Goal: Task Accomplishment & Management: Manage account settings

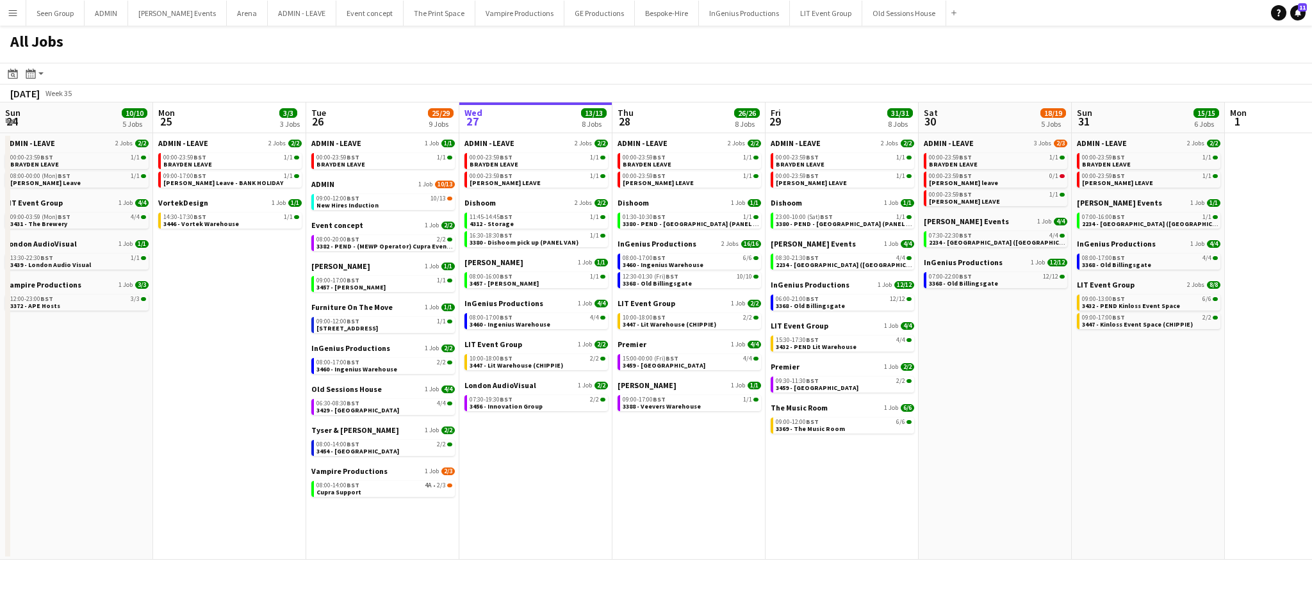
click at [12, 9] on app-icon "Menu" at bounding box center [13, 13] width 10 height 10
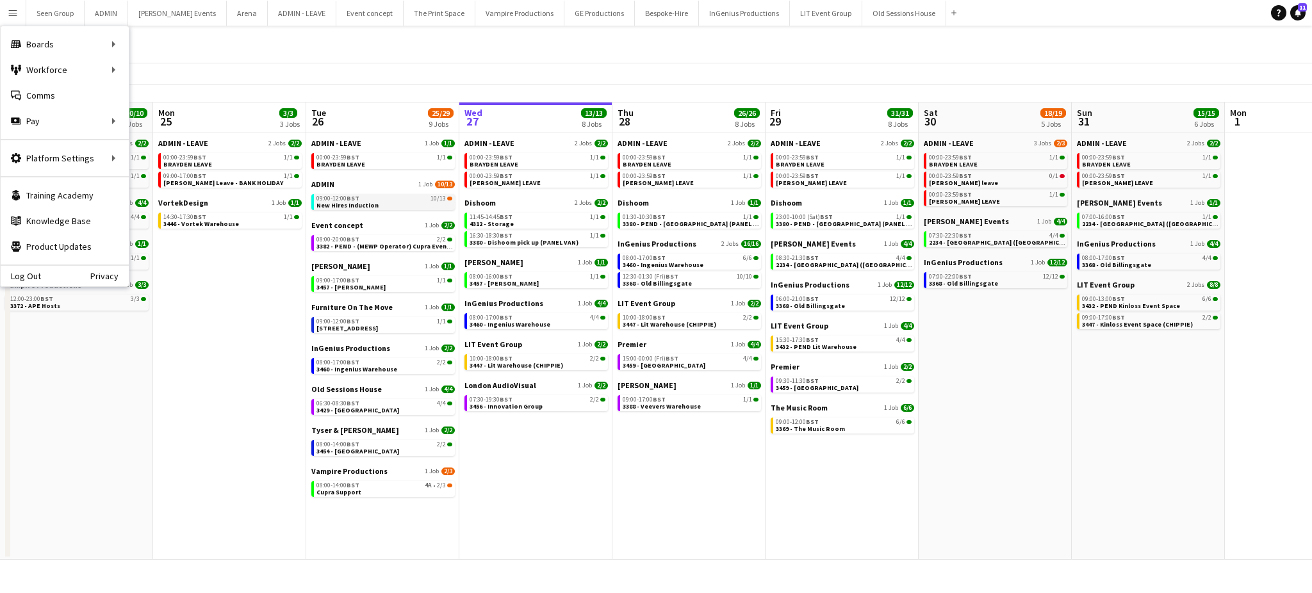
click at [352, 201] on span "New Hires Induction" at bounding box center [347, 205] width 62 height 8
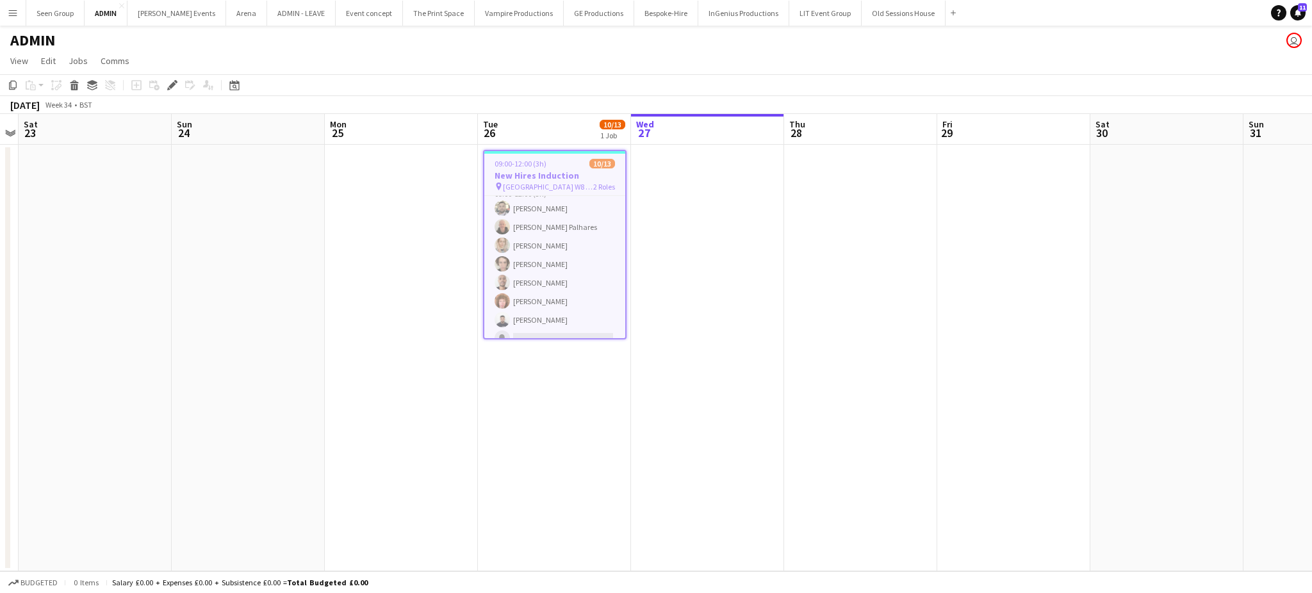
scroll to position [126, 0]
click at [177, 80] on div "Edit" at bounding box center [172, 85] width 15 height 15
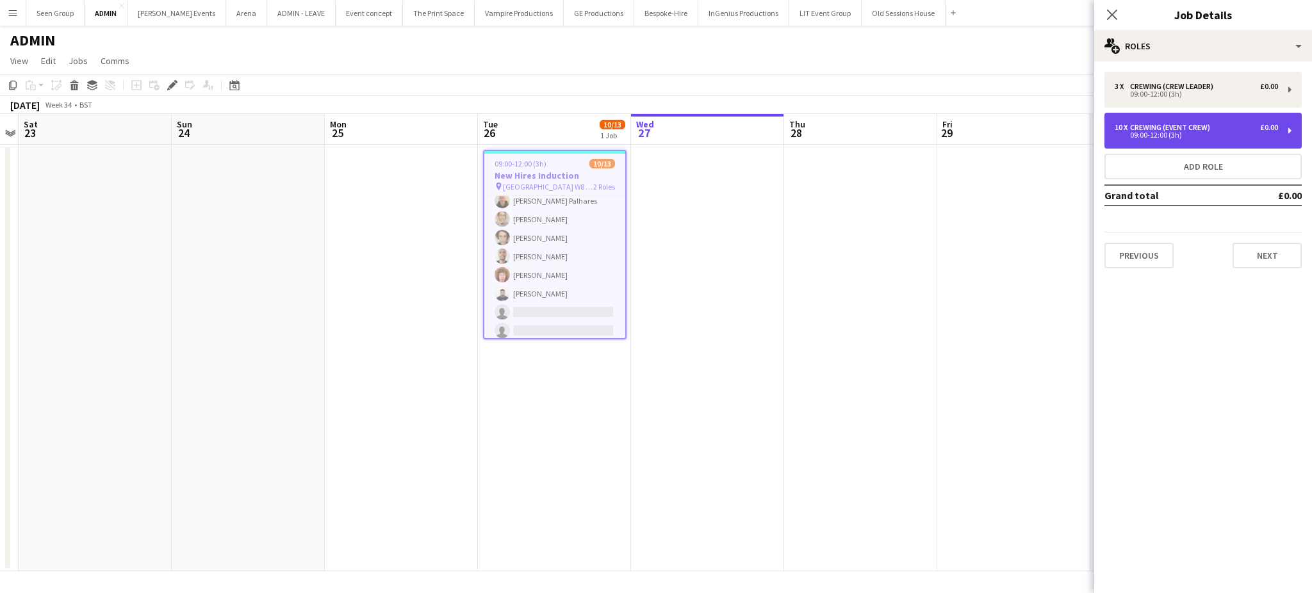
click at [1236, 136] on div "09:00-12:00 (3h)" at bounding box center [1196, 135] width 163 height 6
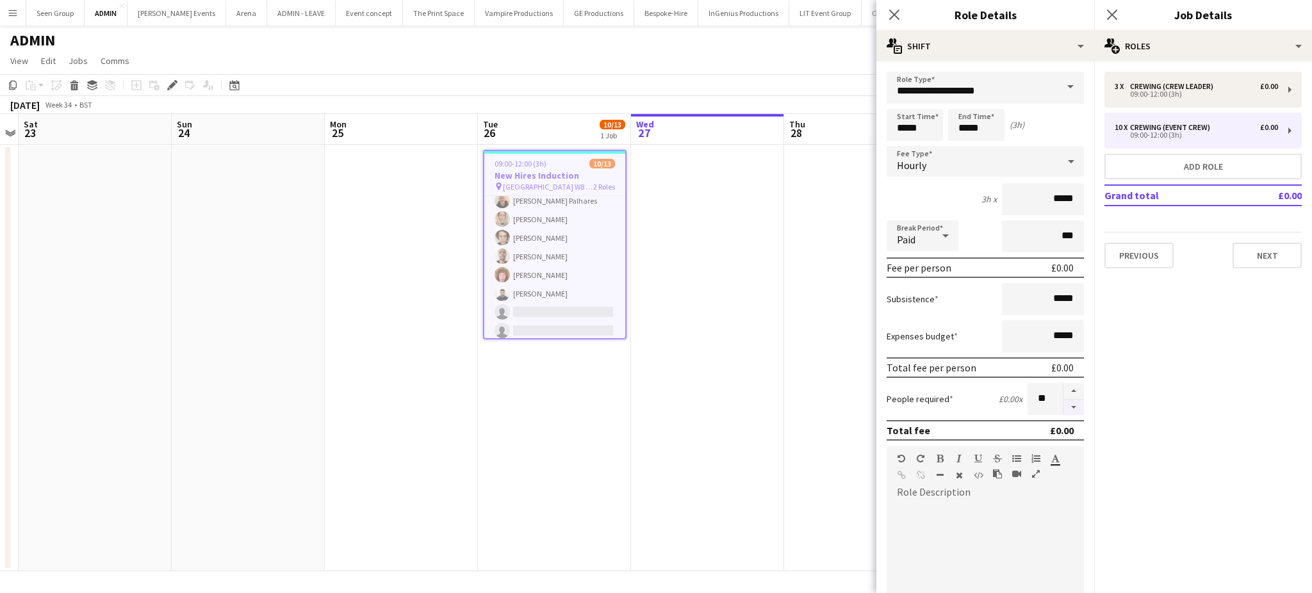
click at [1064, 403] on button "button" at bounding box center [1074, 408] width 21 height 16
type input "*"
click at [888, 13] on icon "Close pop-in" at bounding box center [894, 14] width 12 height 12
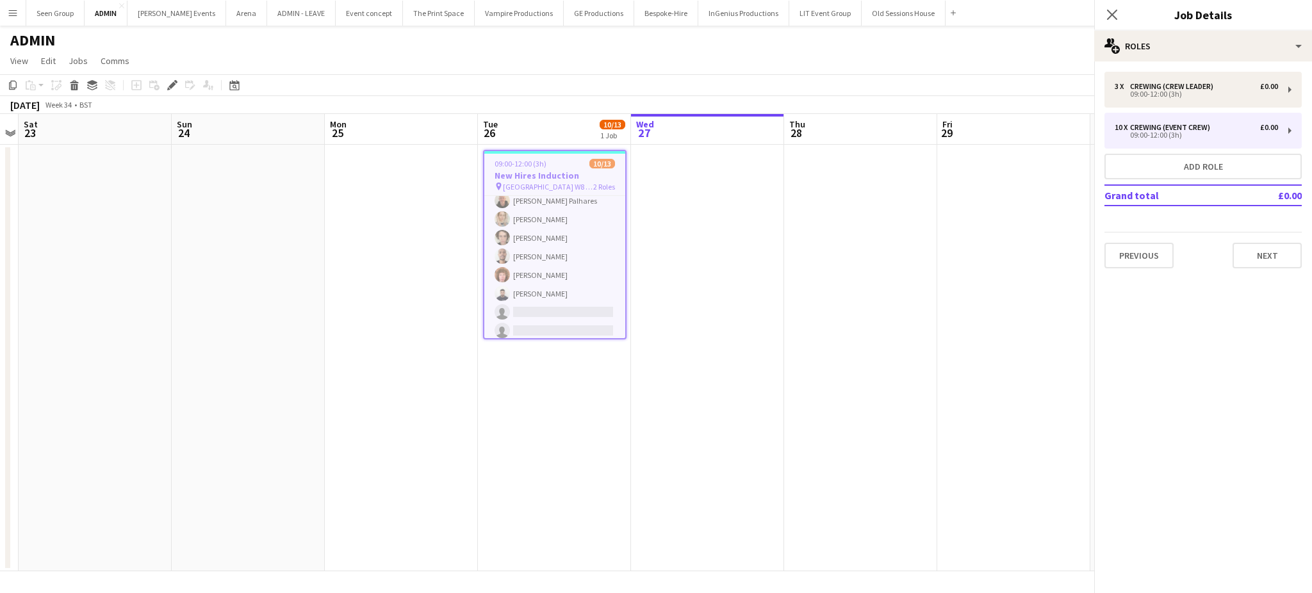
scroll to position [103, 0]
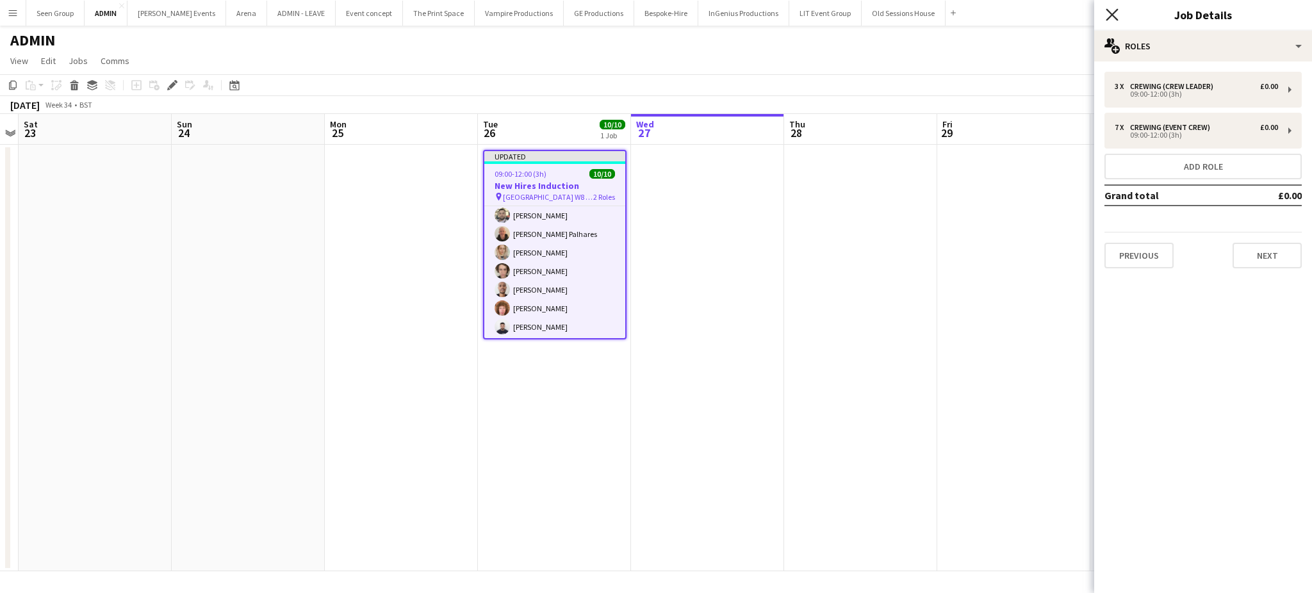
click at [1112, 13] on icon "Close pop-in" at bounding box center [1112, 14] width 12 height 12
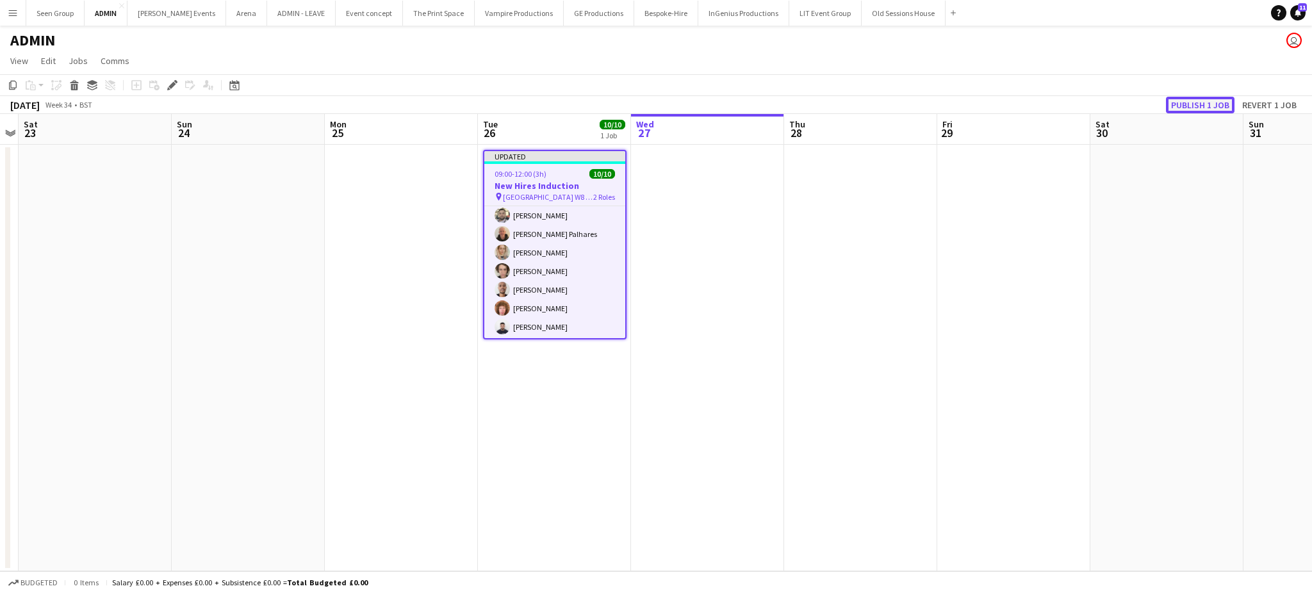
click at [1189, 99] on button "Publish 1 job" at bounding box center [1200, 105] width 69 height 17
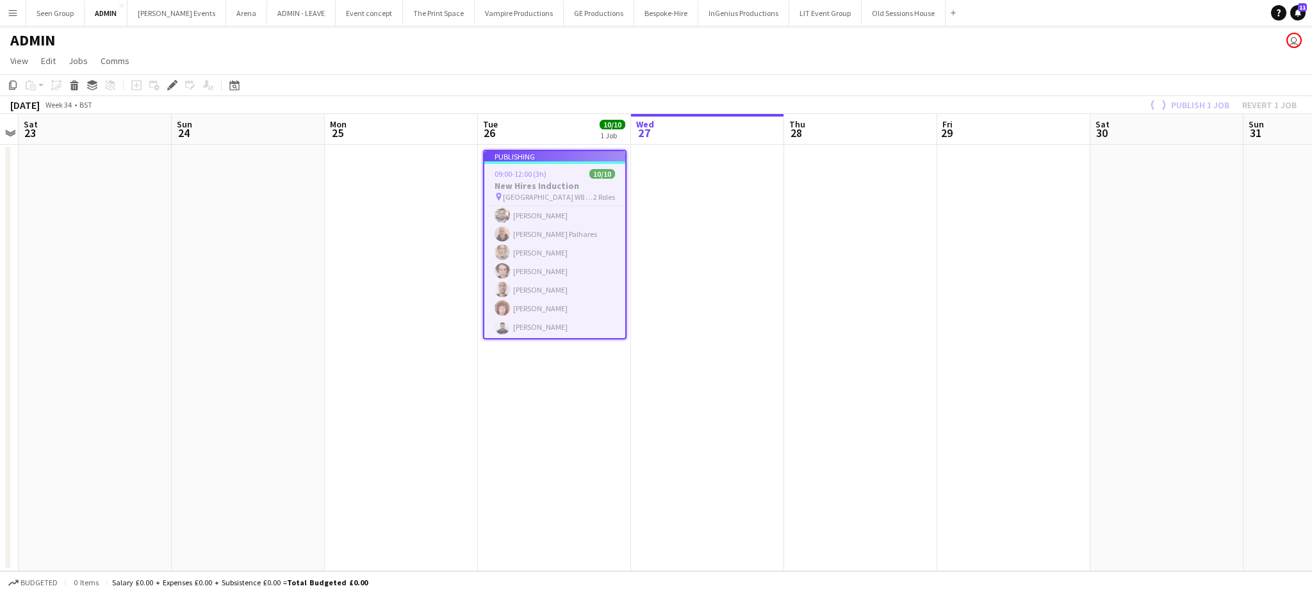
scroll to position [92, 0]
